Goal: Ask a question

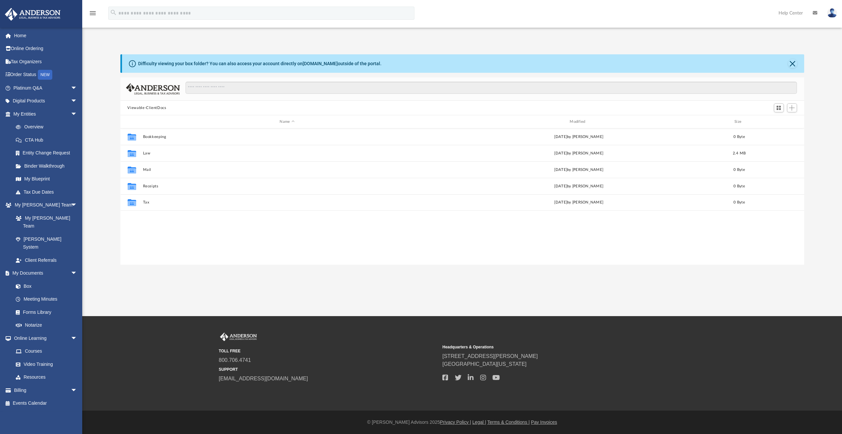
scroll to position [144, 679]
click at [71, 88] on span "arrow_drop_down" at bounding box center [77, 87] width 13 height 13
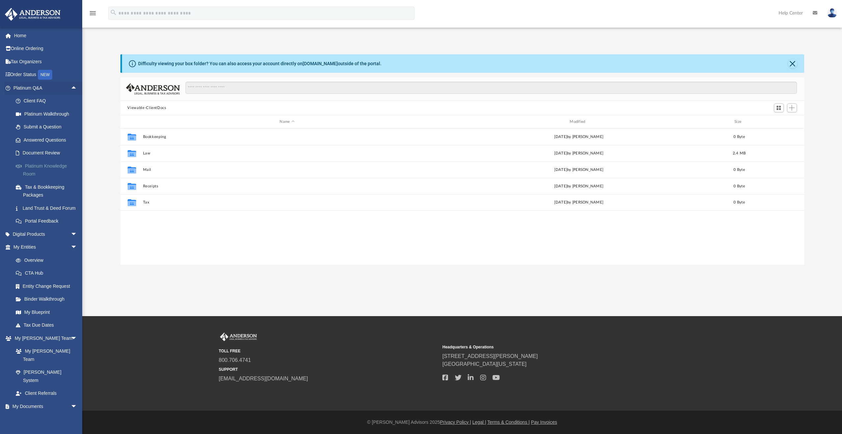
click at [58, 162] on link "Platinum Knowledge Room" at bounding box center [48, 169] width 78 height 21
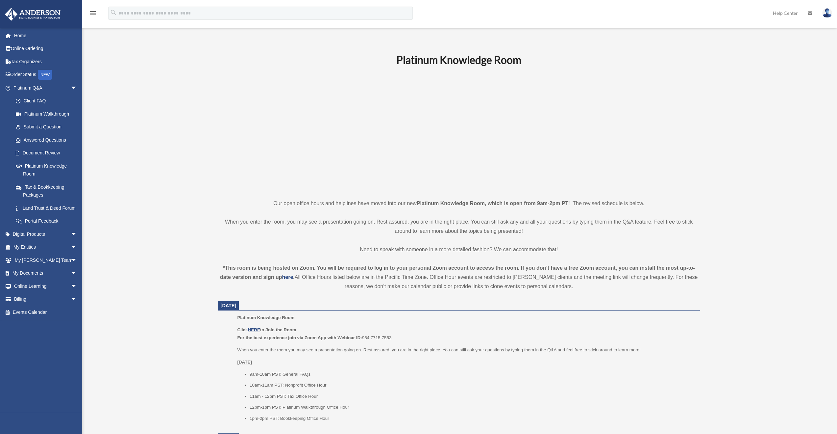
click at [50, 162] on link "Platinum Knowledge Room" at bounding box center [48, 169] width 78 height 21
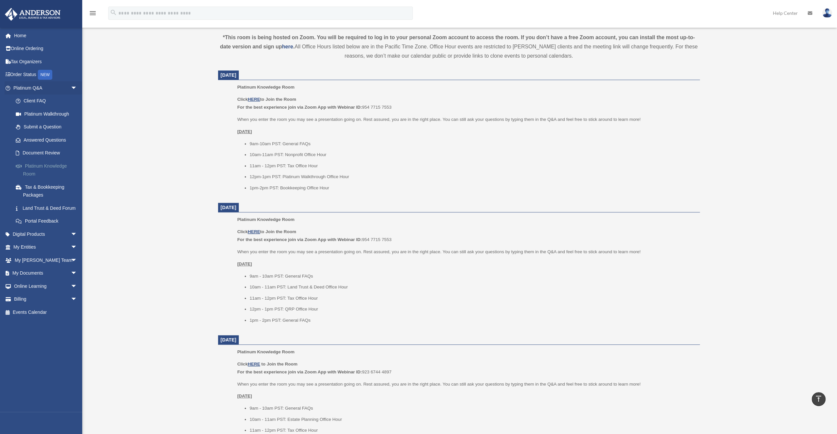
click at [61, 163] on link "Platinum Knowledge Room" at bounding box center [48, 169] width 78 height 21
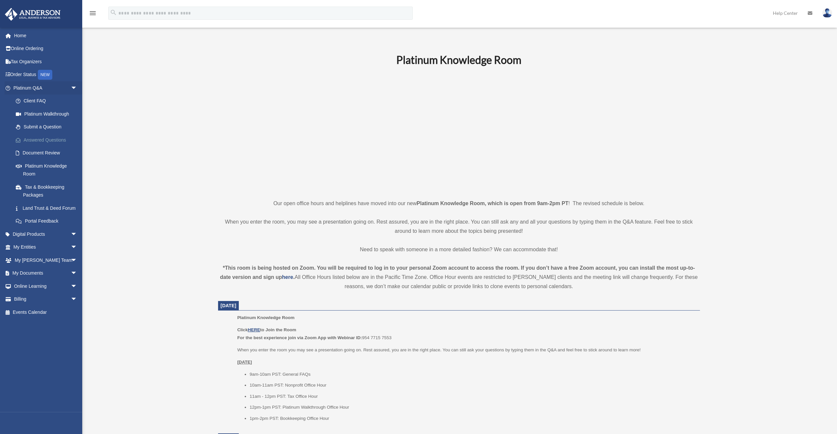
click at [61, 138] on link "Answered Questions" at bounding box center [48, 139] width 78 height 13
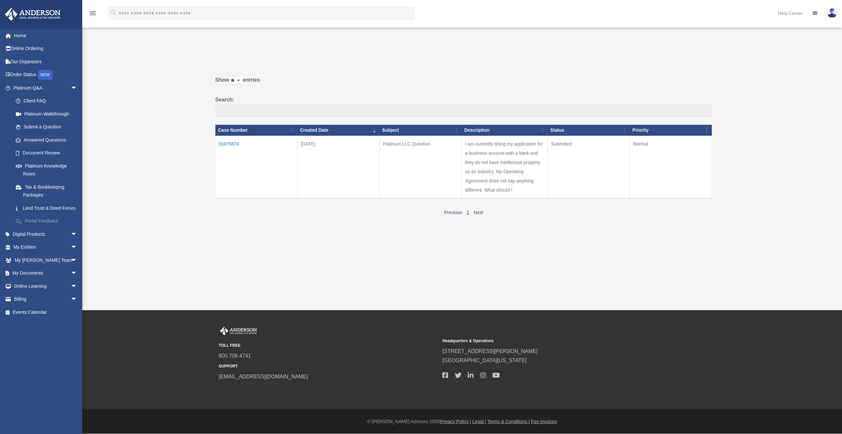
click at [51, 228] on link "Portal Feedback" at bounding box center [48, 220] width 78 height 13
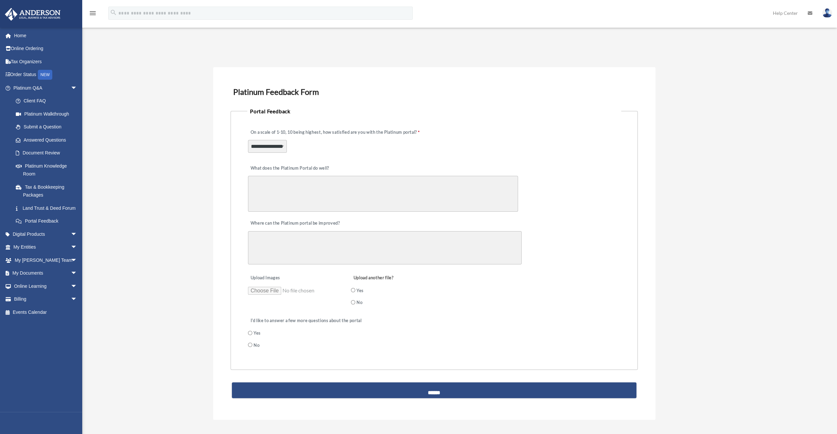
click at [178, 121] on div "Feedback orangecrush1979@hotmail.com Sign Out orangecrush1979@hotmail.com Home …" at bounding box center [418, 240] width 837 height 412
click at [56, 125] on link "Submit a Question" at bounding box center [48, 126] width 78 height 13
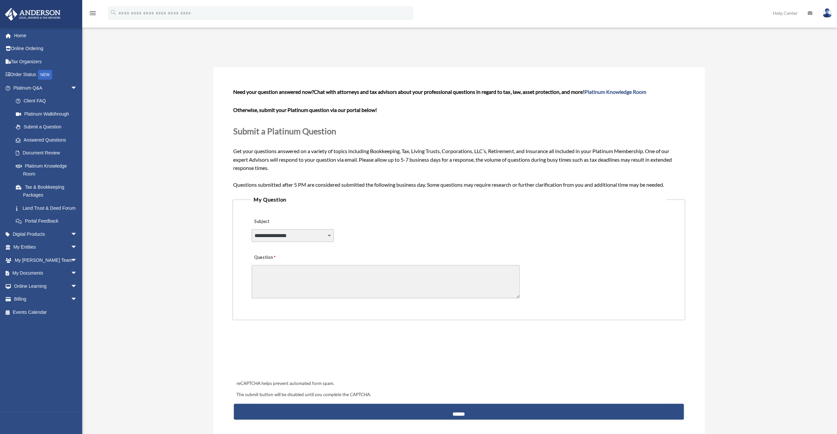
click at [331, 235] on select "**********" at bounding box center [293, 235] width 82 height 13
select select "******"
click at [252, 229] on select "**********" at bounding box center [293, 235] width 82 height 13
click at [311, 273] on textarea "Question" at bounding box center [386, 281] width 268 height 33
click at [343, 275] on textarea "**********" at bounding box center [386, 281] width 268 height 33
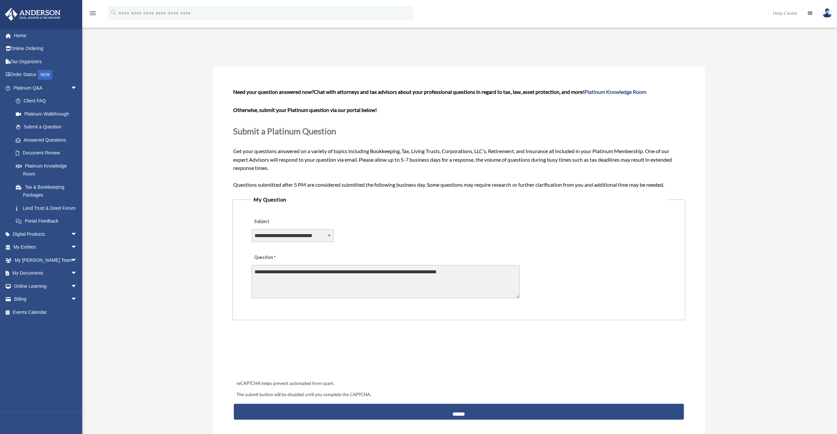
type textarea "**********"
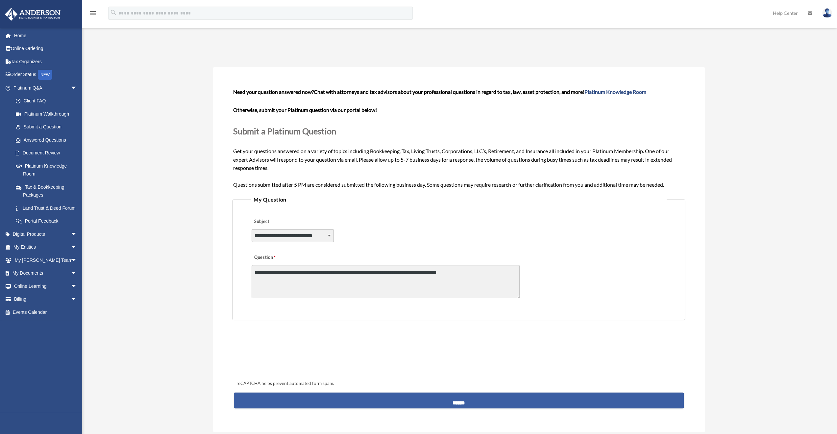
click at [474, 398] on input "******" at bounding box center [459, 400] width 450 height 16
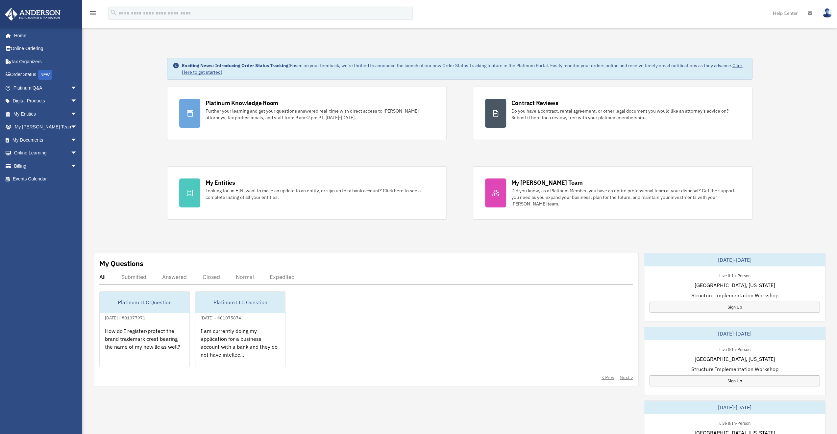
click at [208, 275] on div "Closed" at bounding box center [211, 276] width 17 height 7
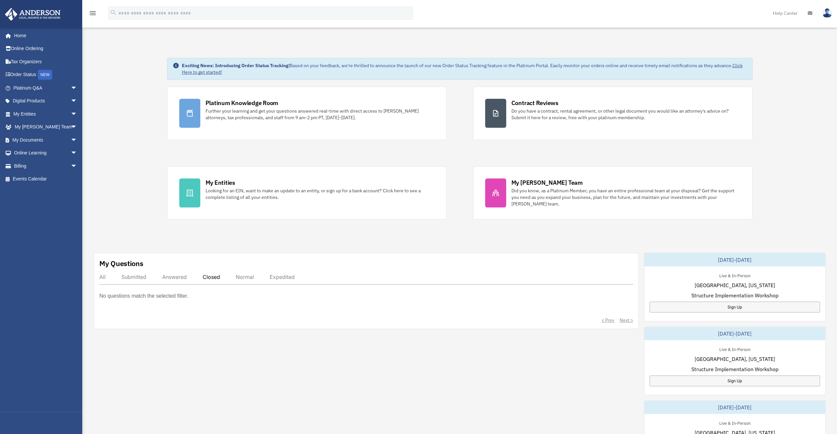
click at [139, 274] on div "Submitted" at bounding box center [133, 276] width 25 height 7
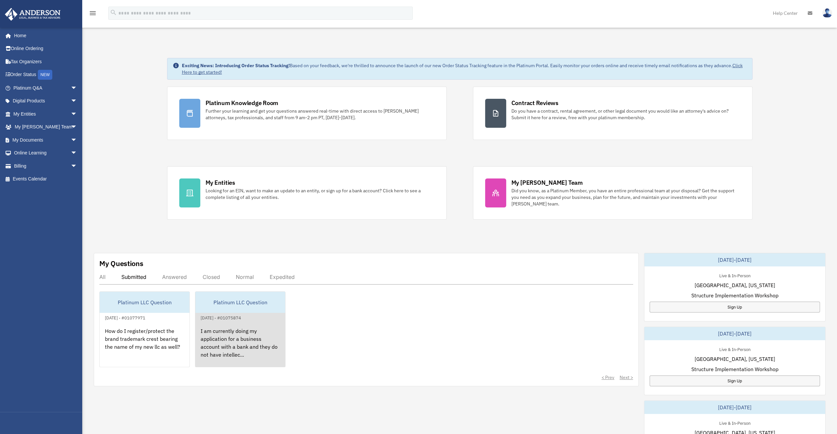
click at [234, 298] on div "Platinum LLC Question" at bounding box center [240, 301] width 90 height 21
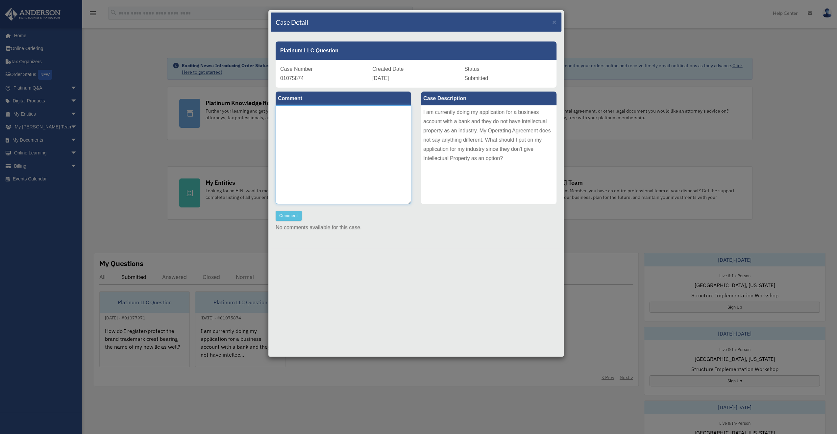
click at [329, 127] on textarea at bounding box center [344, 154] width 136 height 99
type textarea "**********"
click at [293, 216] on button "Comment" at bounding box center [289, 216] width 26 height 10
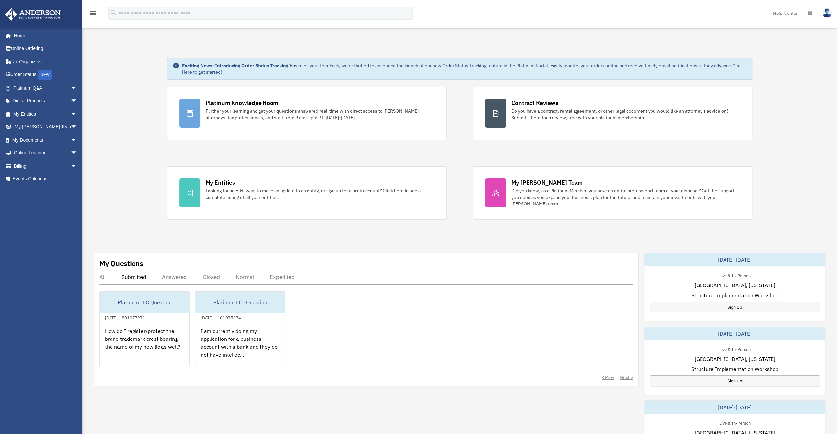
drag, startPoint x: 213, startPoint y: 277, endPoint x: 209, endPoint y: 275, distance: 5.1
click at [213, 277] on div "Closed" at bounding box center [211, 276] width 17 height 7
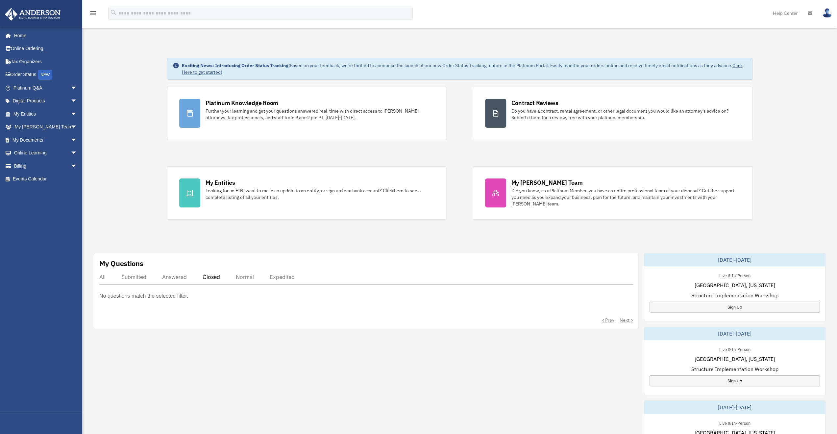
click at [178, 274] on div "Answered" at bounding box center [174, 276] width 25 height 7
click at [137, 273] on div "Submitted" at bounding box center [133, 276] width 25 height 7
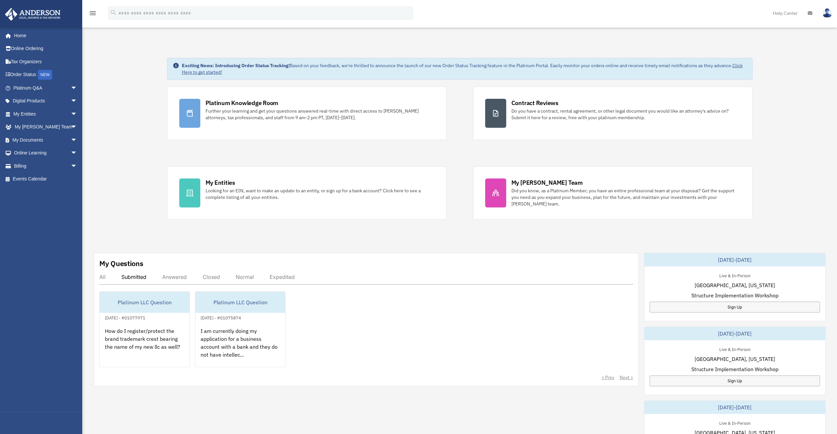
click at [253, 275] on div "Normal" at bounding box center [245, 276] width 18 height 7
click at [279, 276] on div "Expedited" at bounding box center [282, 276] width 25 height 7
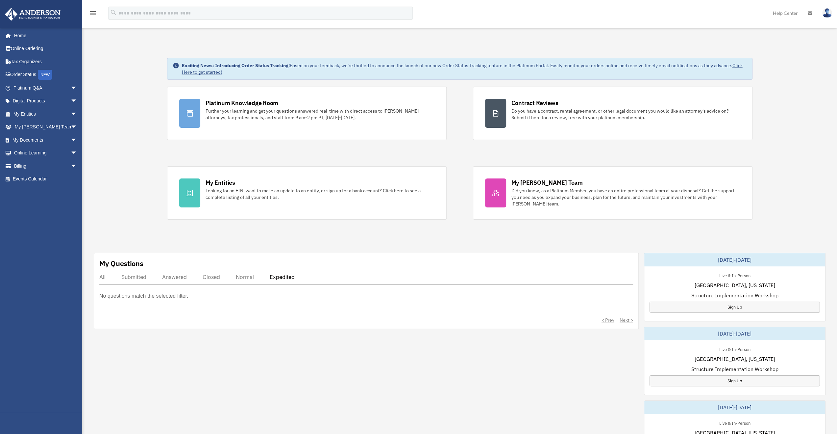
click at [210, 279] on div "All Submitted Answered Closed Normal Expedited" at bounding box center [366, 278] width 534 height 11
click at [212, 276] on div "Closed" at bounding box center [211, 276] width 17 height 7
click at [102, 277] on div "All" at bounding box center [102, 276] width 6 height 7
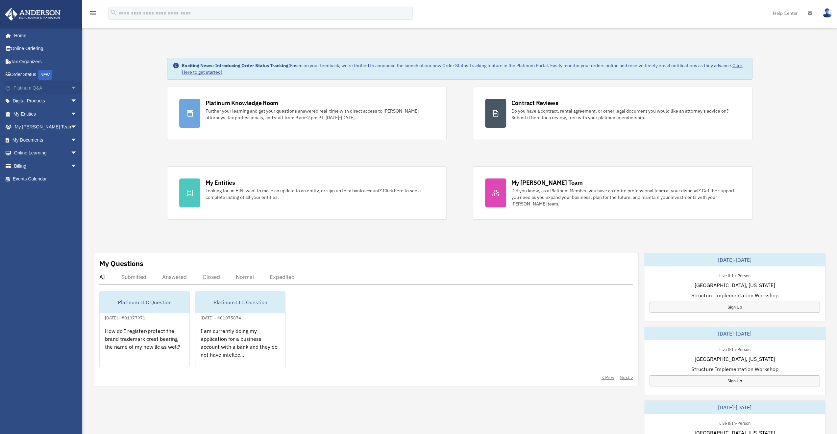
click at [34, 87] on link "Platinum Q&A arrow_drop_down" at bounding box center [46, 87] width 83 height 13
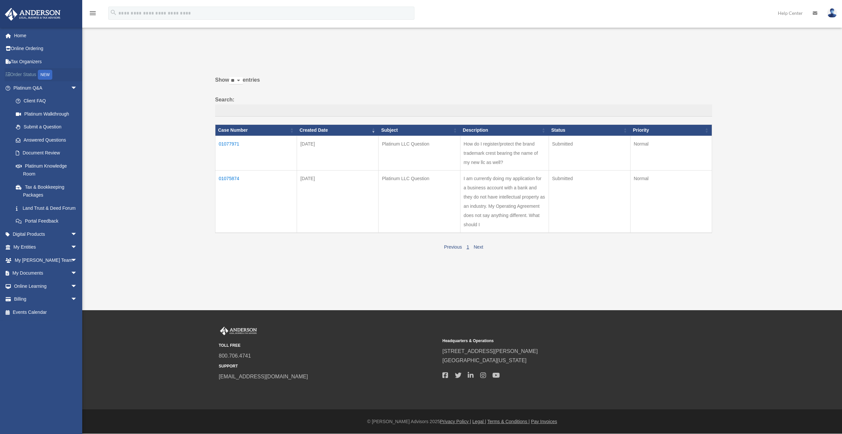
click at [28, 72] on link "Order Status NEW" at bounding box center [46, 74] width 83 height 13
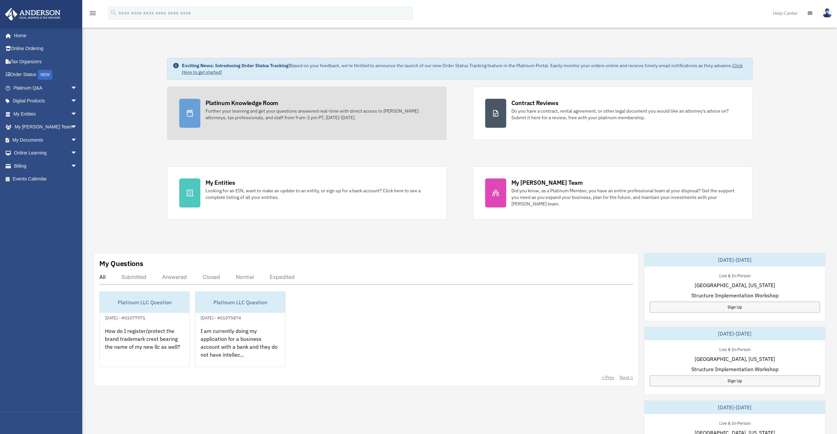
click at [233, 101] on div "Platinum Knowledge Room" at bounding box center [242, 103] width 73 height 8
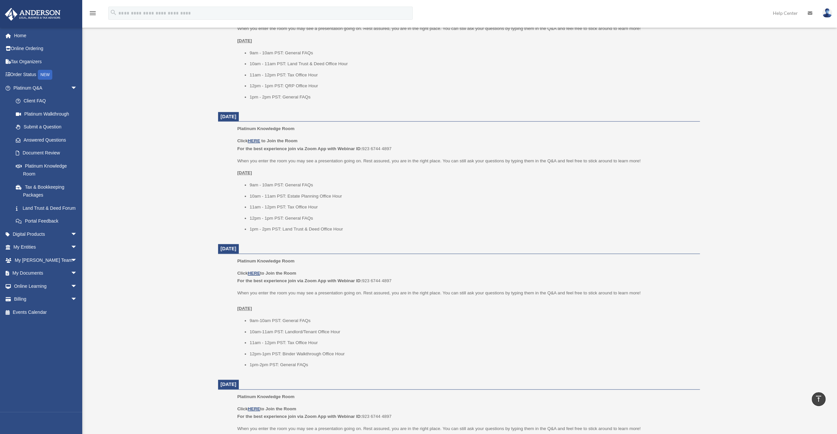
scroll to position [461, 0]
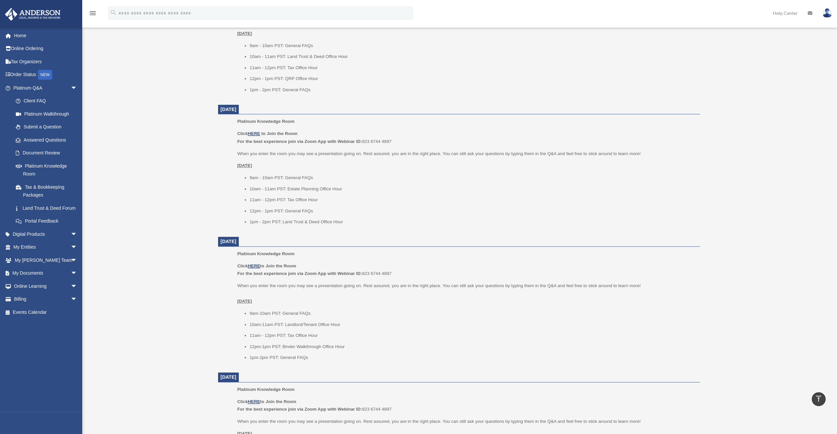
click at [132, 129] on div "Platinum Knowledge Room [EMAIL_ADDRESS][DOMAIN_NAME] Sign Out [EMAIL_ADDRESS][D…" at bounding box center [418, 44] width 837 height 943
click at [186, 172] on div "Platinum Knowledge Room [EMAIL_ADDRESS][DOMAIN_NAME] Sign Out [EMAIL_ADDRESS][D…" at bounding box center [418, 44] width 837 height 943
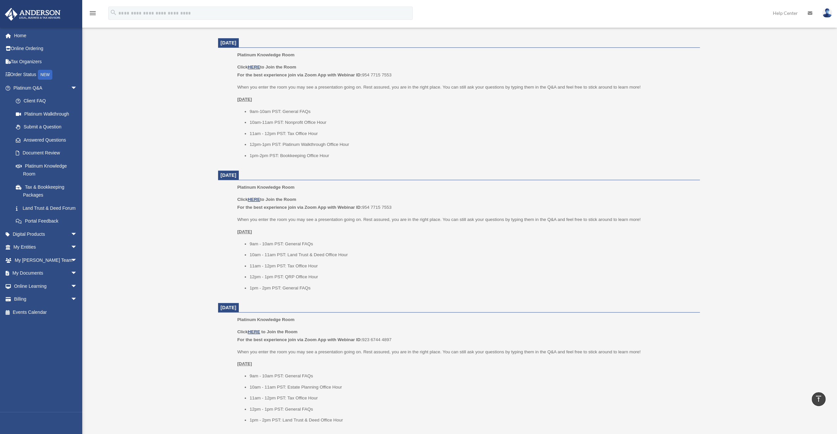
scroll to position [230, 0]
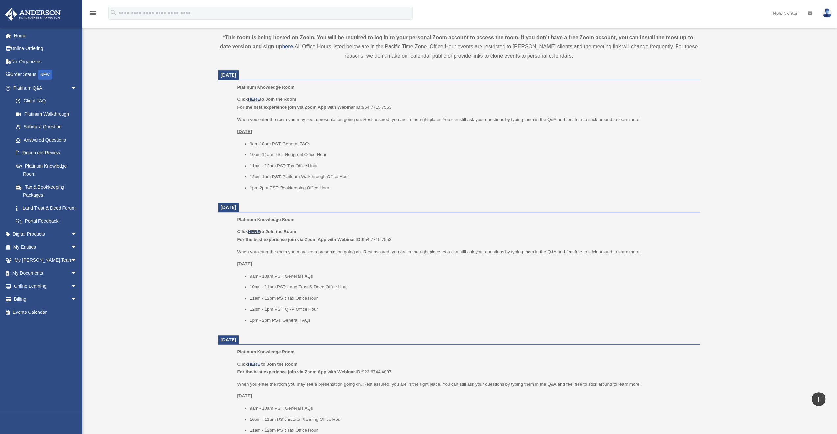
click at [184, 131] on div "Platinum Knowledge Room [EMAIL_ADDRESS][DOMAIN_NAME] Sign Out [EMAIL_ADDRESS][D…" at bounding box center [418, 274] width 837 height 943
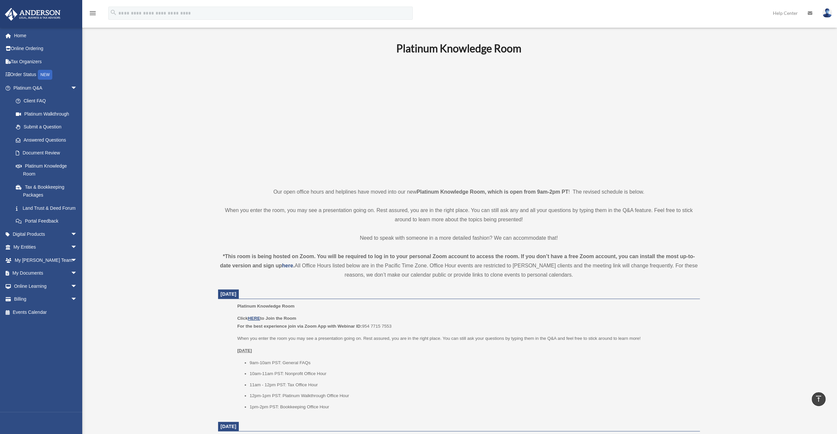
scroll to position [0, 0]
